Goal: Task Accomplishment & Management: Use online tool/utility

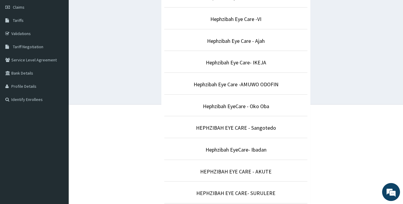
scroll to position [86, 0]
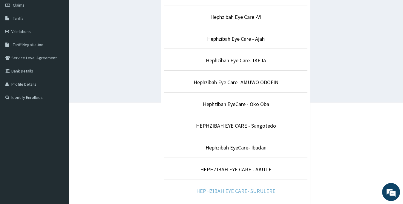
click at [231, 190] on link "HEPHZIBAH EYE CARE- SURULERE" at bounding box center [235, 190] width 79 height 7
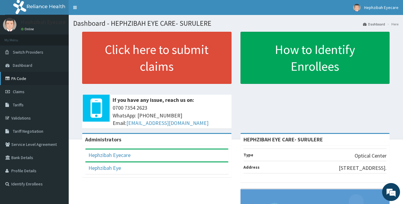
click at [22, 78] on link "PA Code" at bounding box center [34, 78] width 69 height 13
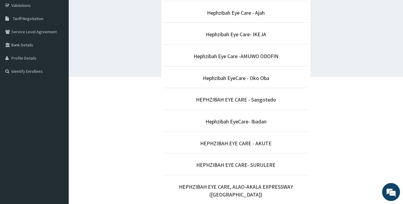
scroll to position [116, 0]
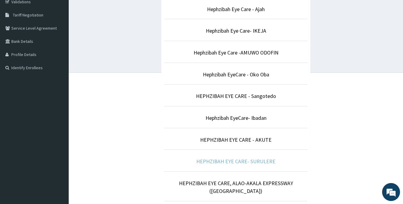
click at [259, 163] on link "HEPHZIBAH EYE CARE- SURULERE" at bounding box center [235, 160] width 79 height 7
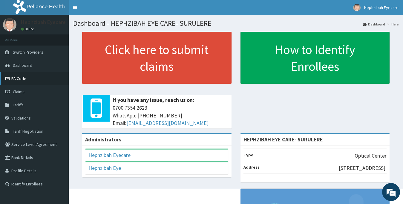
click at [30, 79] on link "PA Code" at bounding box center [34, 78] width 69 height 13
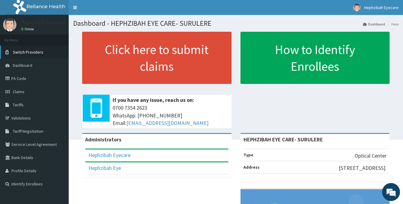
click at [36, 52] on span "Switch Providers" at bounding box center [28, 51] width 30 height 5
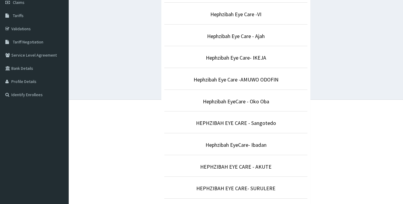
scroll to position [93, 0]
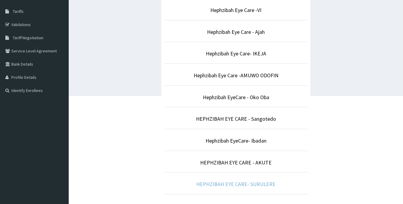
click at [243, 182] on link "HEPHZIBAH EYE CARE- SURULERE" at bounding box center [235, 183] width 79 height 7
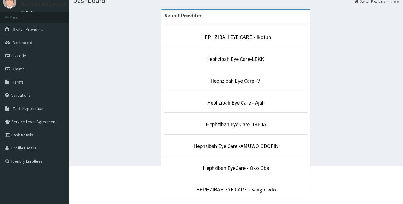
scroll to position [0, 0]
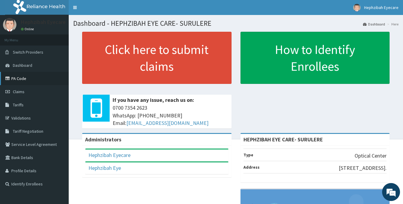
click at [28, 78] on link "PA Code" at bounding box center [34, 78] width 69 height 13
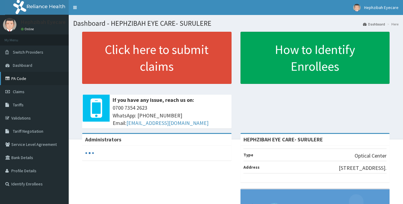
click at [26, 75] on link "PA Code" at bounding box center [34, 78] width 69 height 13
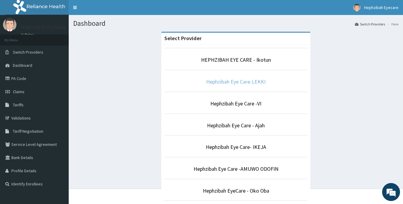
click at [256, 78] on link "Hephzibah Eye Care-LEKKI" at bounding box center [235, 81] width 59 height 7
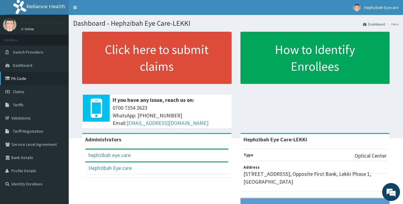
click at [29, 80] on link "PA Code" at bounding box center [34, 78] width 69 height 13
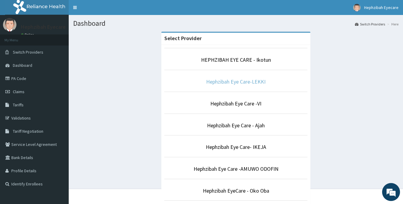
click at [256, 84] on link "Hephzibah Eye Care-LEKKI" at bounding box center [235, 81] width 59 height 7
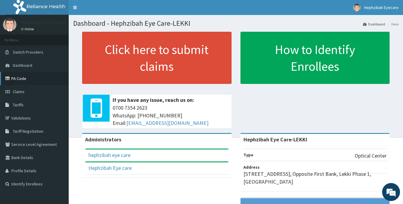
click at [28, 77] on link "PA Code" at bounding box center [34, 78] width 69 height 13
